Goal: Communication & Community: Ask a question

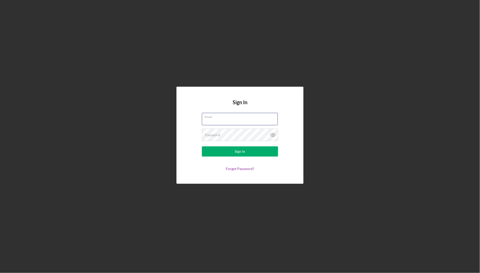
type input "[EMAIL_ADDRESS][DOMAIN_NAME]"
click at [240, 151] on button "Sign In" at bounding box center [240, 151] width 76 height 10
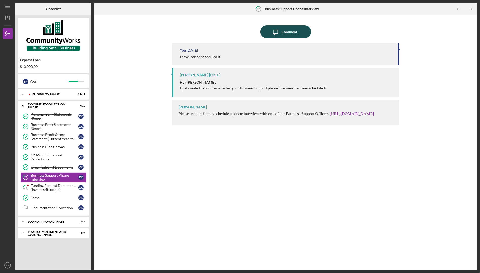
click at [286, 31] on div "Comment" at bounding box center [289, 31] width 15 height 13
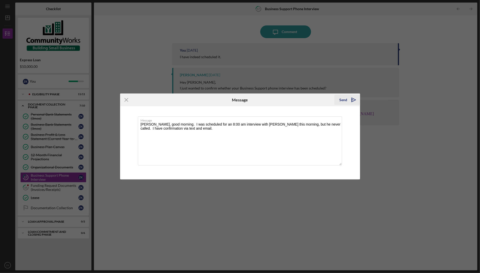
type textarea "[PERSON_NAME], good morning. I was scheduled for an 8:00 am interview with [PER…"
click at [346, 98] on div "Send" at bounding box center [343, 100] width 8 height 10
